Goal: Information Seeking & Learning: Check status

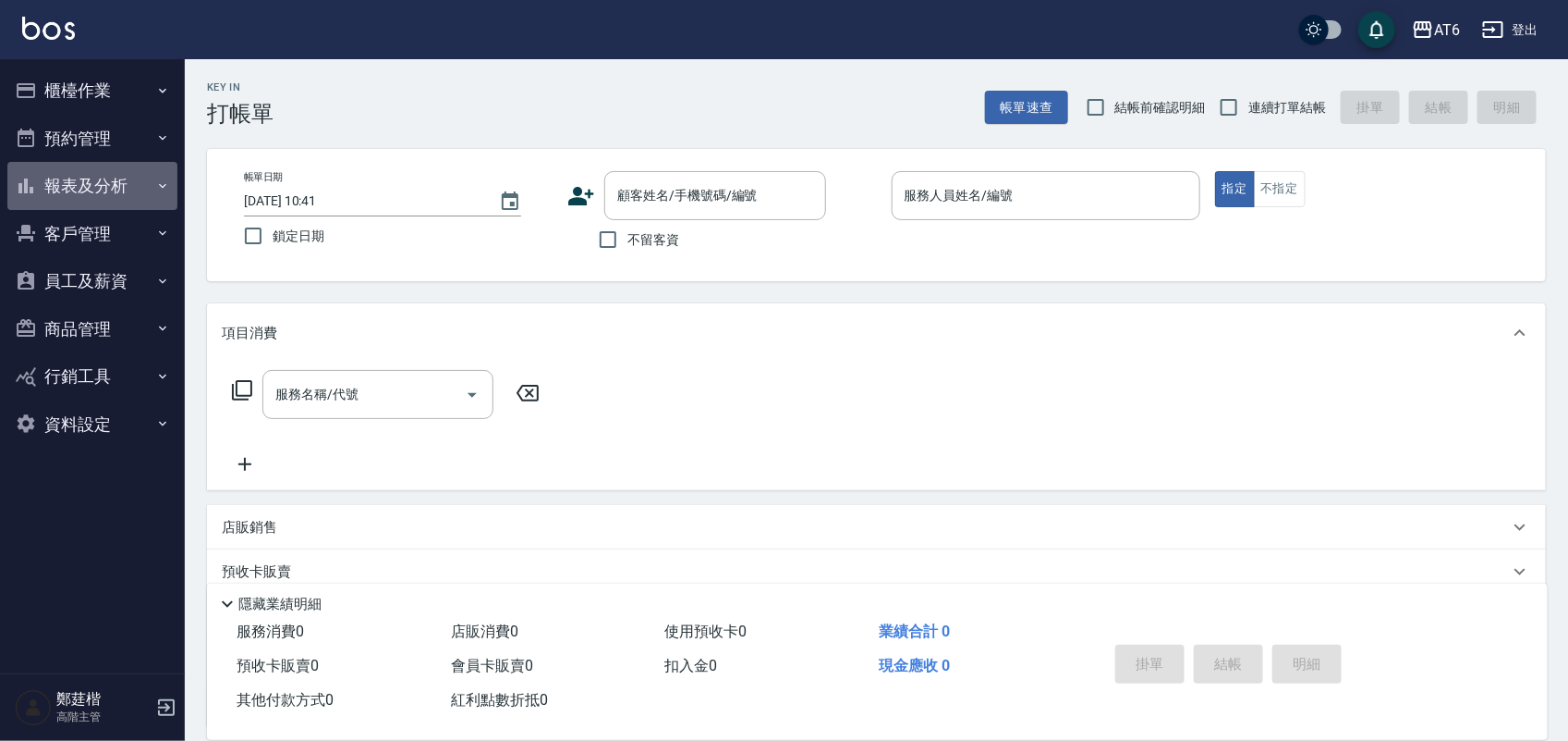
click at [117, 193] on button "報表及分析" at bounding box center [93, 185] width 170 height 48
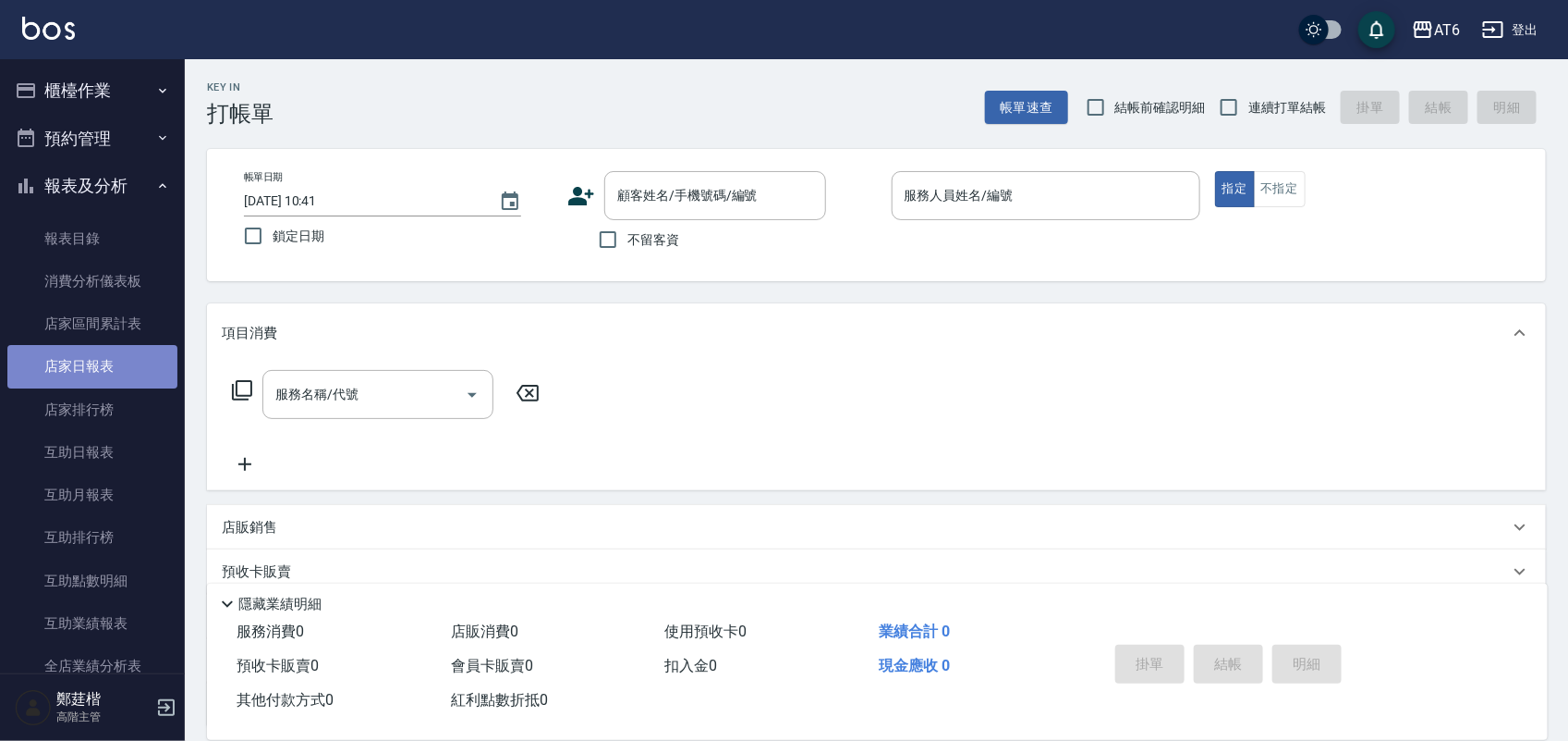
click at [139, 376] on link "店家日報表" at bounding box center [93, 366] width 170 height 42
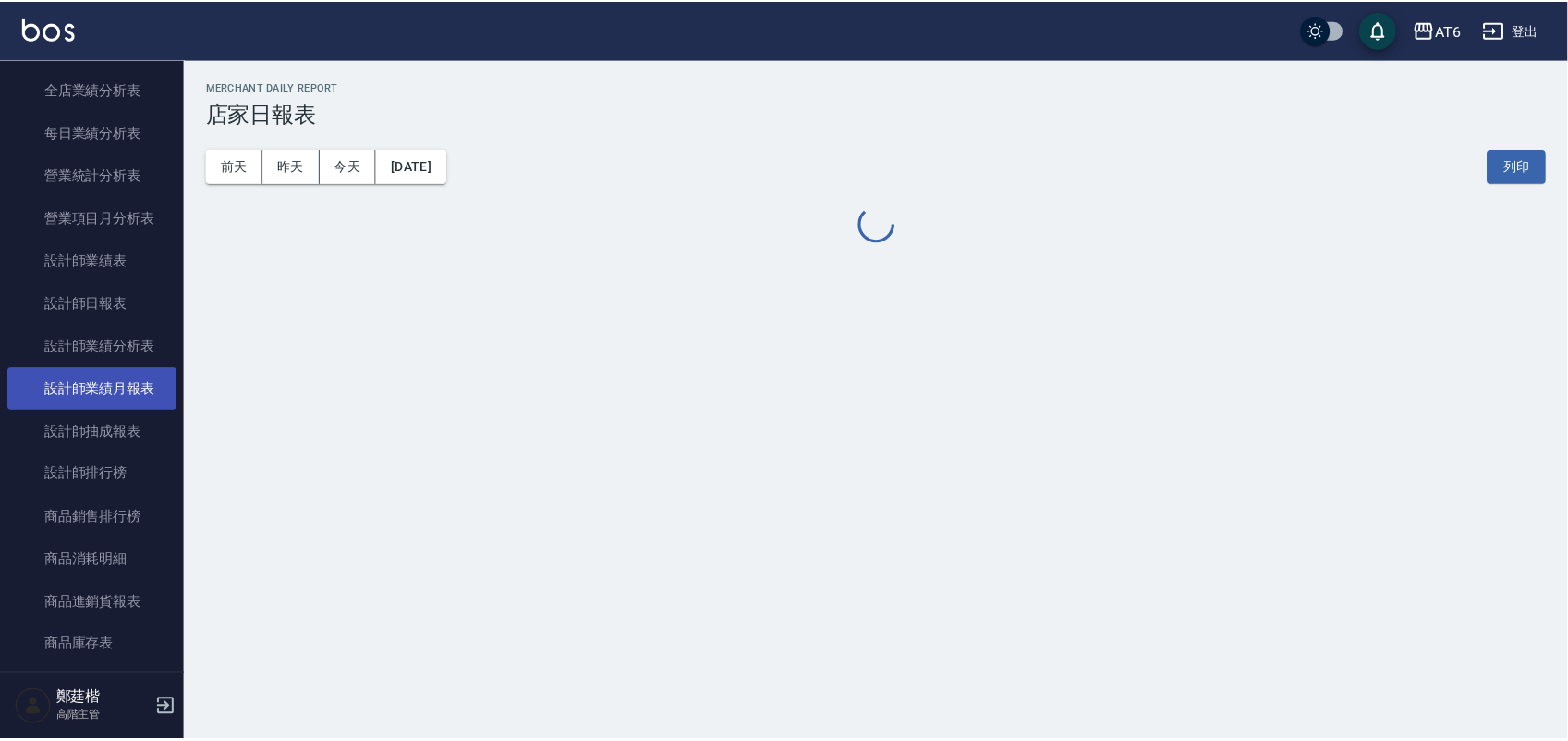
scroll to position [578, 0]
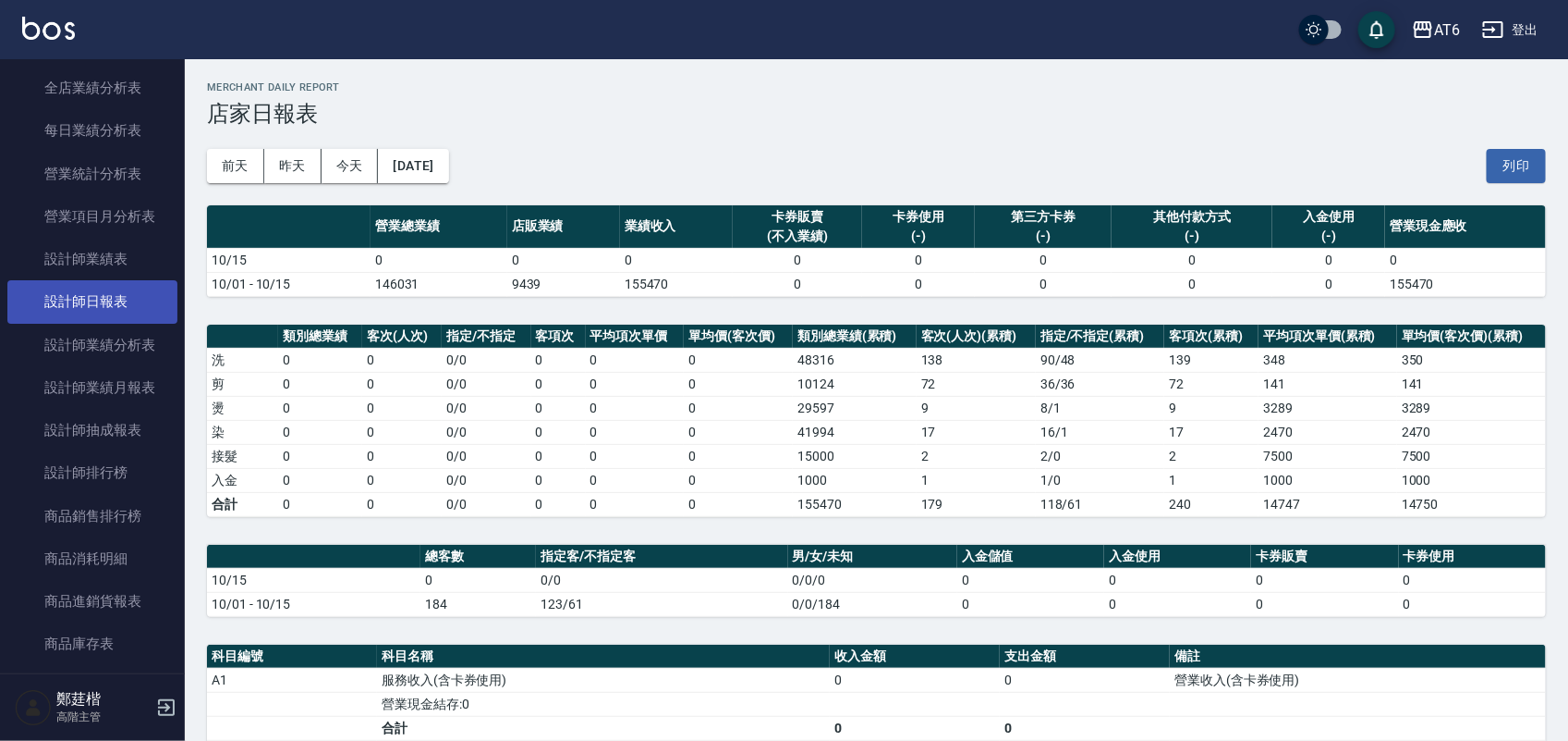
click at [65, 308] on link "設計師日報表" at bounding box center [93, 300] width 170 height 42
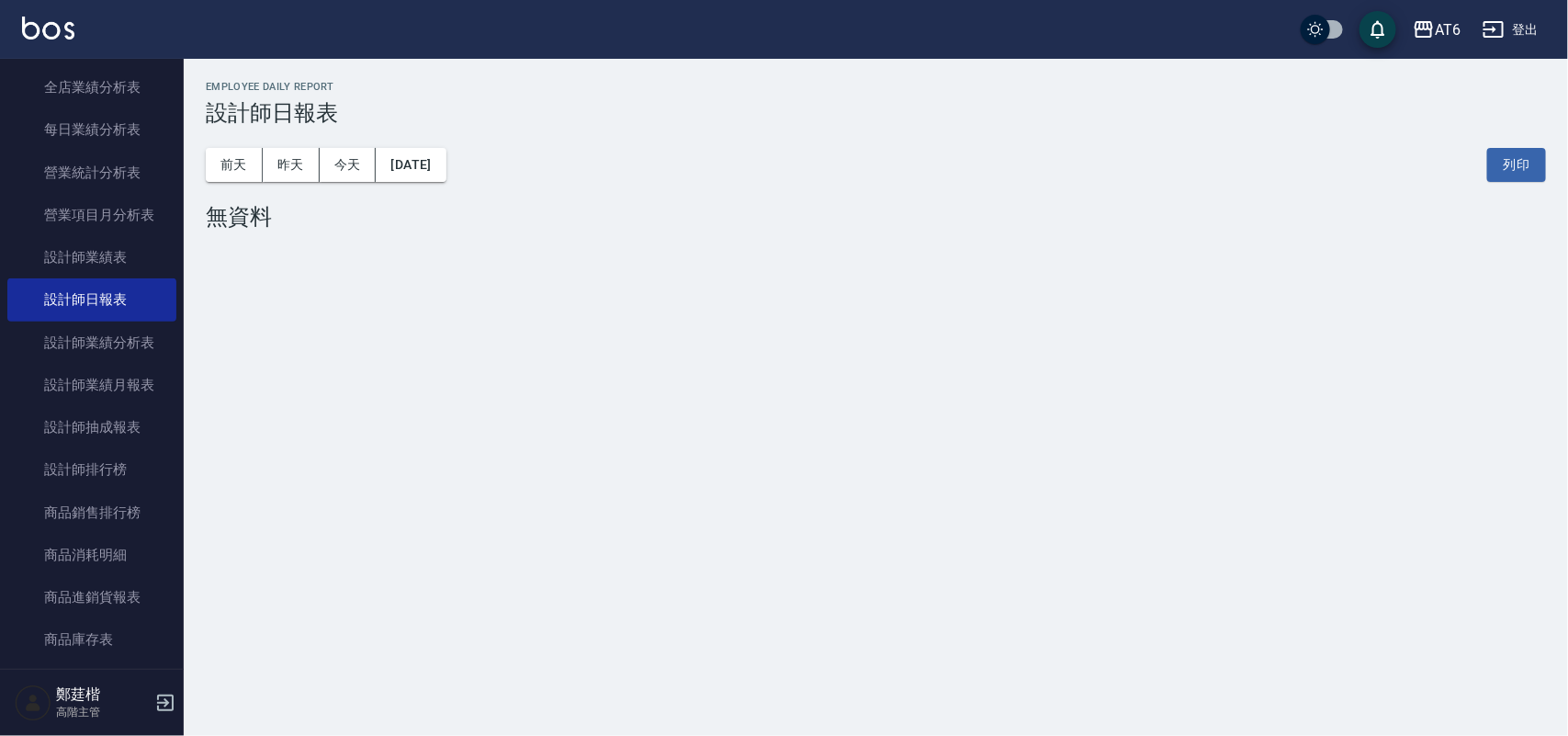
drag, startPoint x: 296, startPoint y: 175, endPoint x: 484, endPoint y: 143, distance: 190.7
click at [295, 173] on button "昨天" at bounding box center [291, 164] width 57 height 34
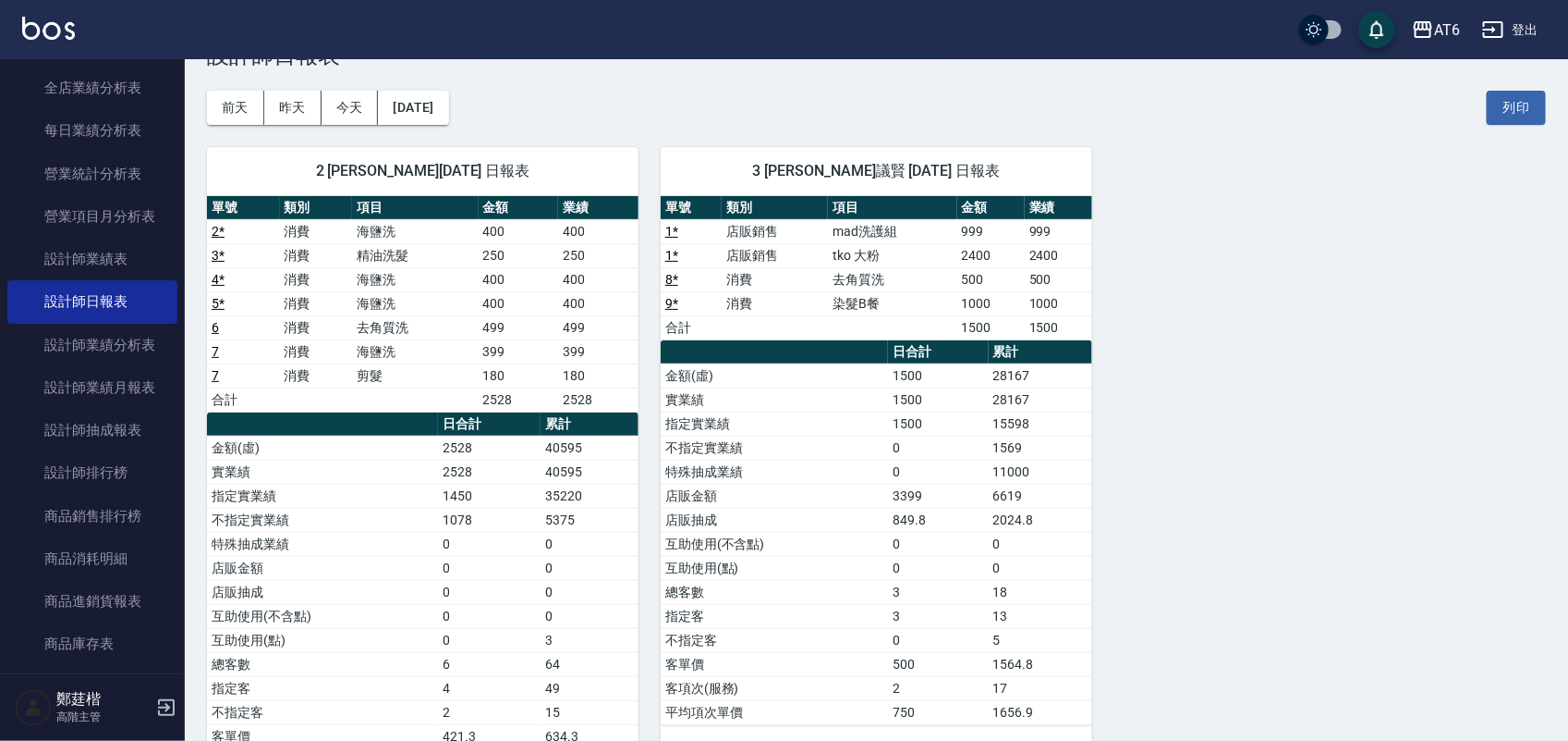
scroll to position [116, 0]
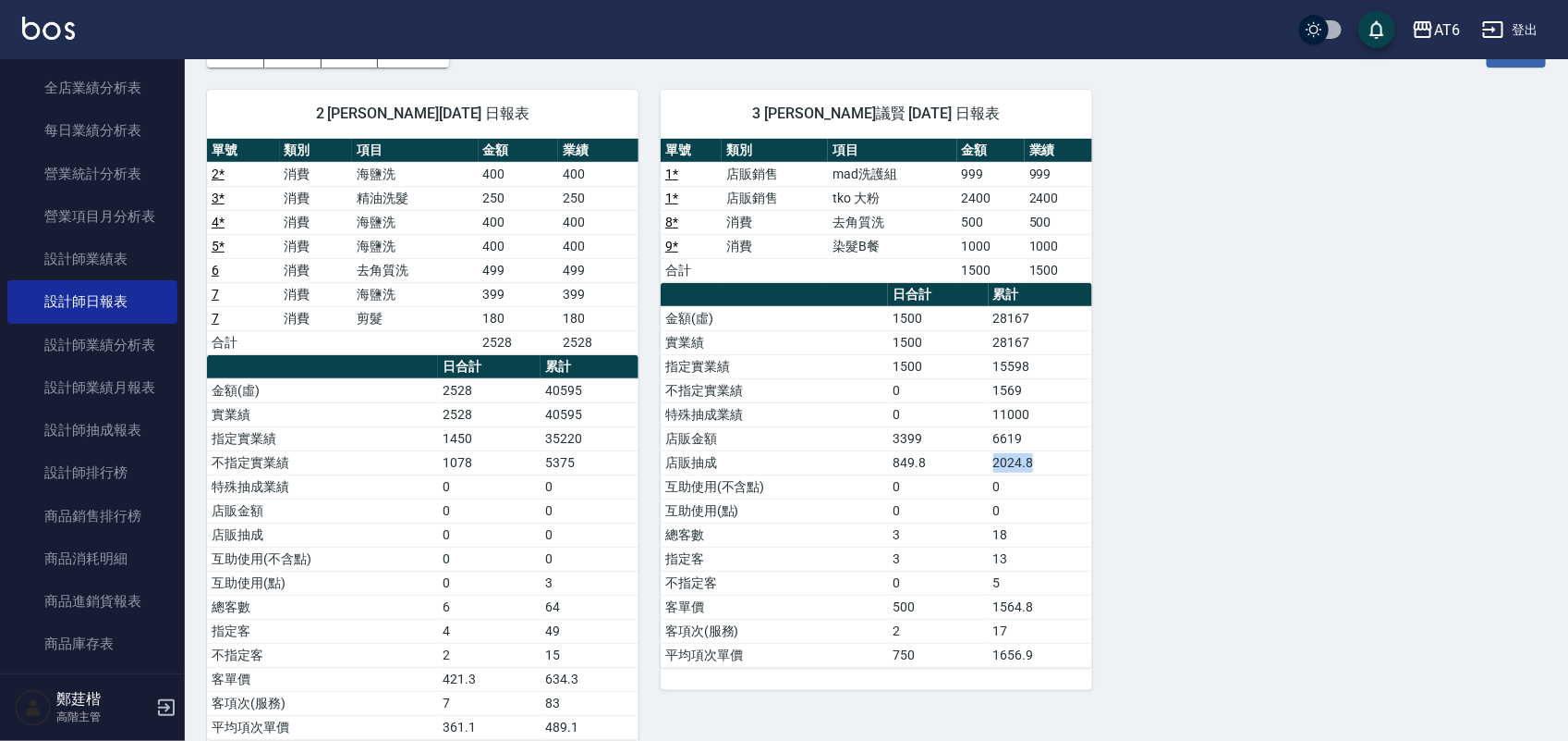
drag, startPoint x: 1049, startPoint y: 470, endPoint x: 939, endPoint y: 473, distance: 110.0
click at [939, 473] on tr "店販抽成 849.8 2024.8" at bounding box center [877, 462] width 432 height 24
click at [1174, 464] on div "2 [PERSON_NAME][DATE] 日報表 單號 類別 項目 金額 業績 2 * 消費 海鹽洗 400 400 3 * 消費 精油洗髮 250 250…" at bounding box center [866, 414] width 1361 height 694
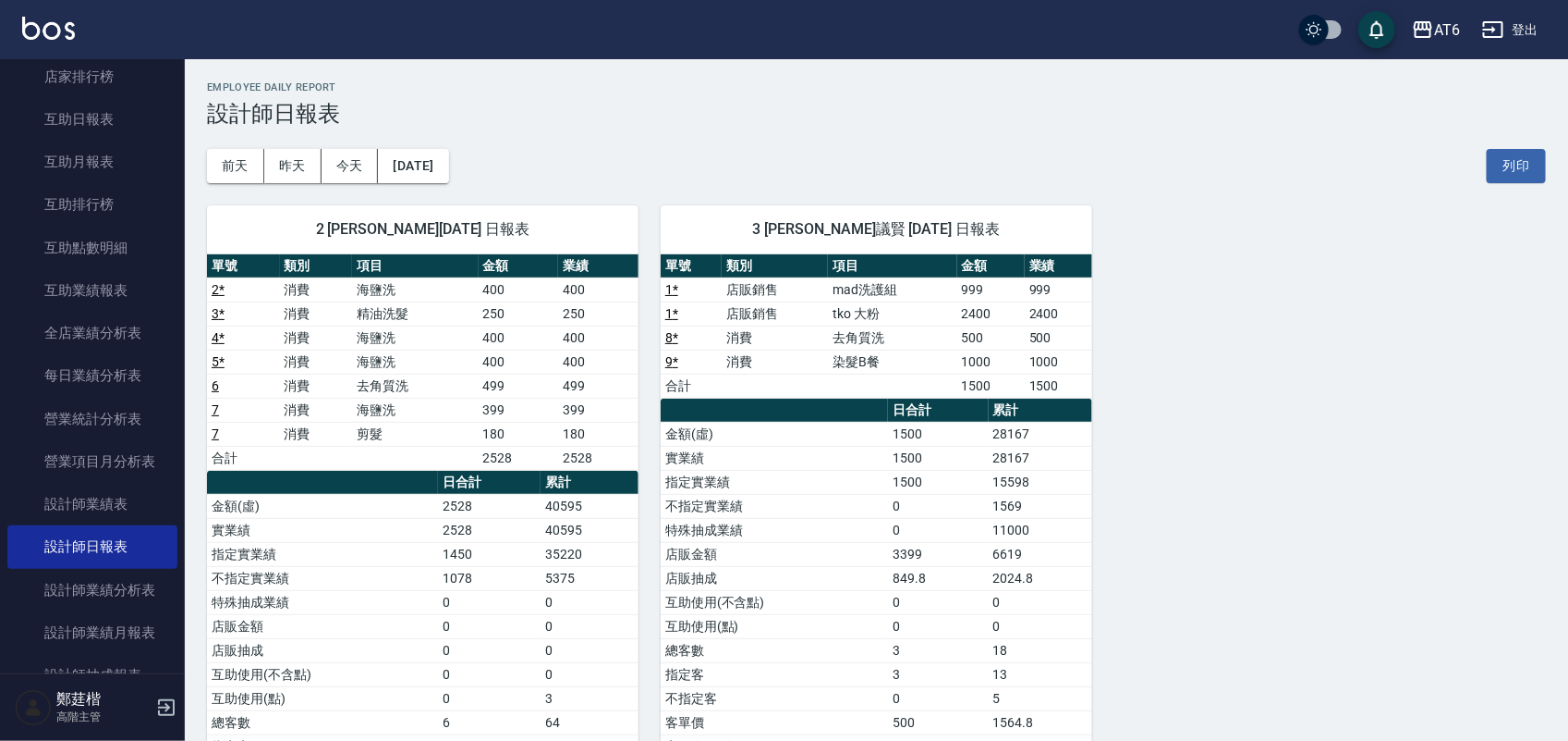
scroll to position [0, 0]
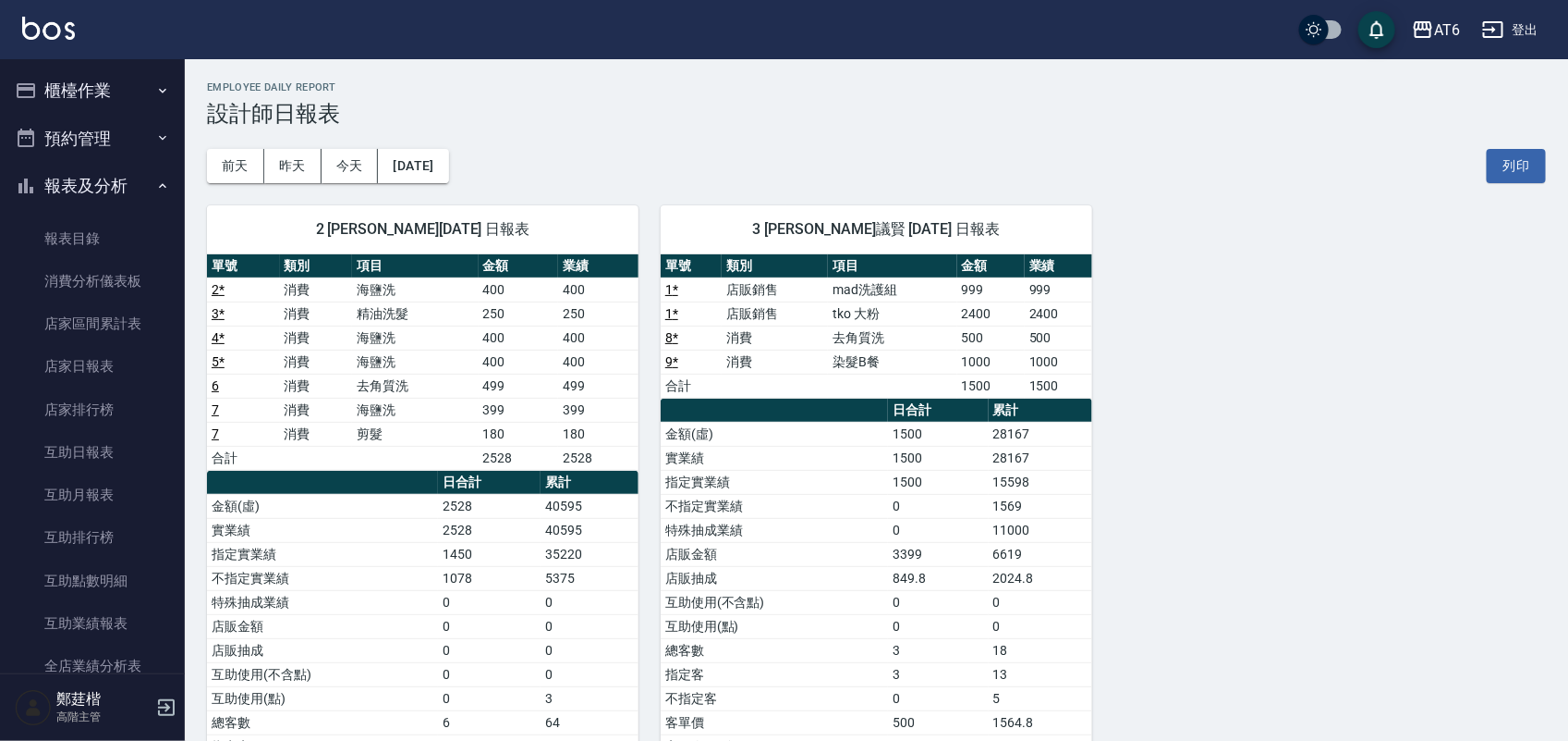
click at [122, 193] on button "報表及分析" at bounding box center [93, 185] width 170 height 48
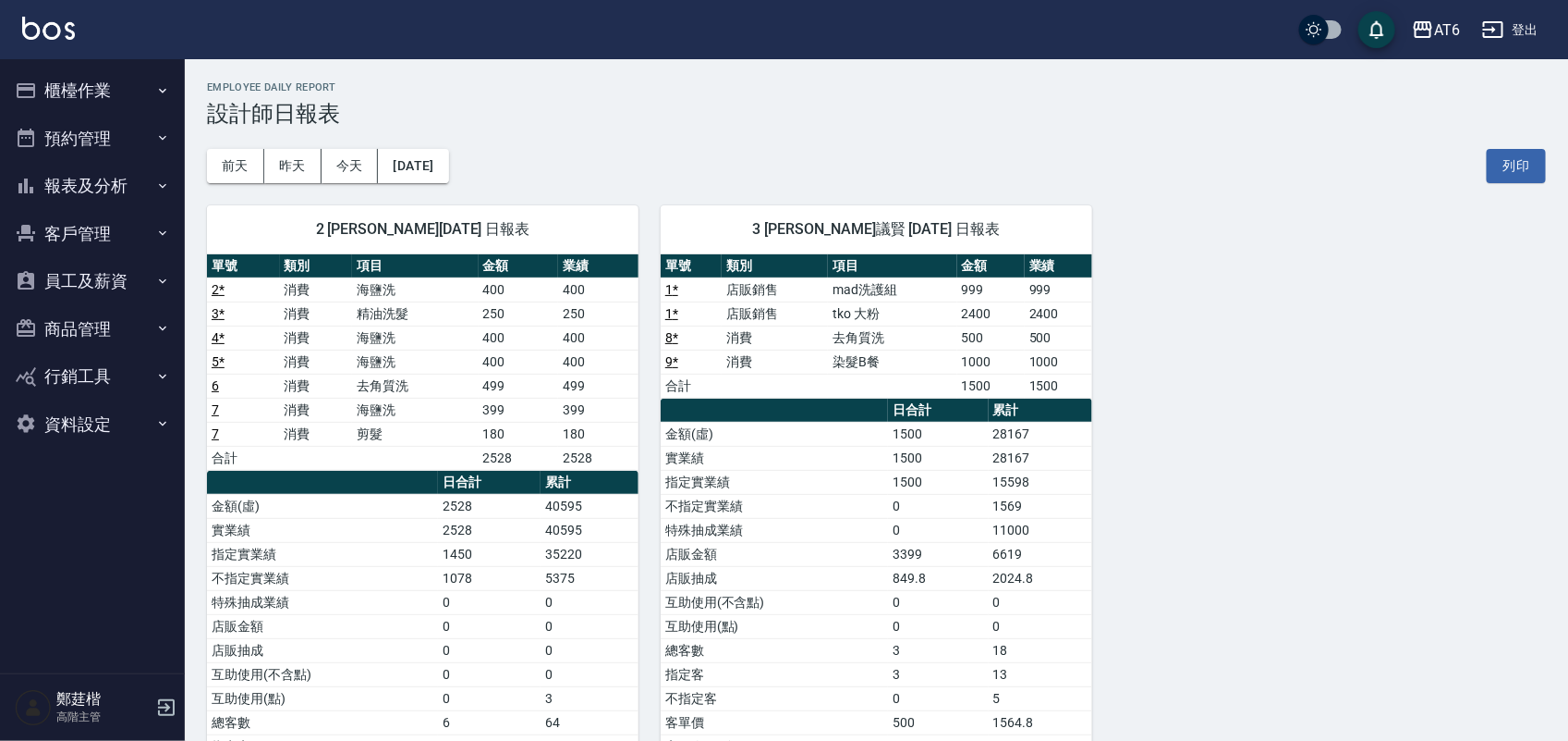
click at [113, 84] on button "櫃檯作業" at bounding box center [93, 90] width 170 height 48
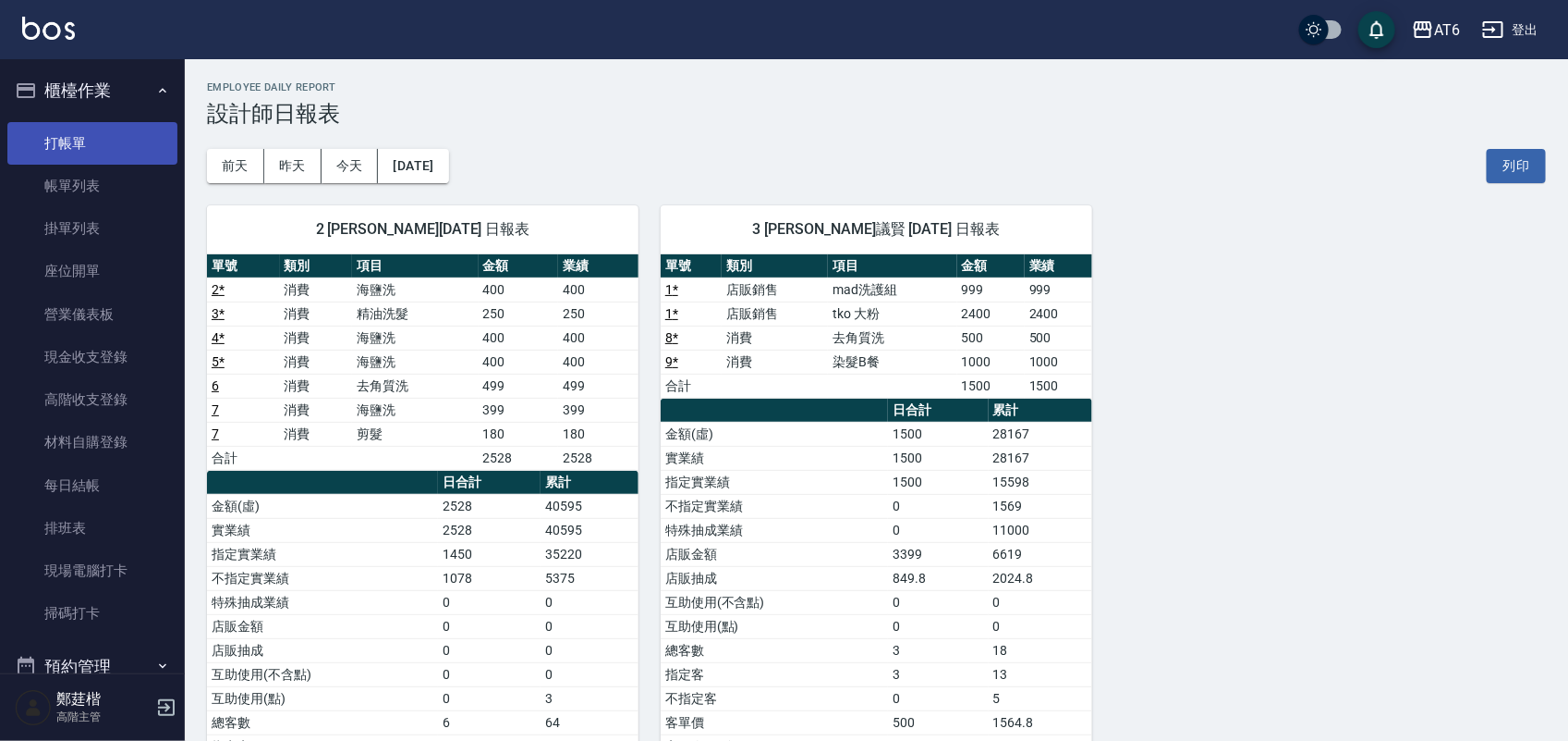
click at [76, 148] on link "打帳單" at bounding box center [93, 142] width 170 height 42
